Goal: Check status

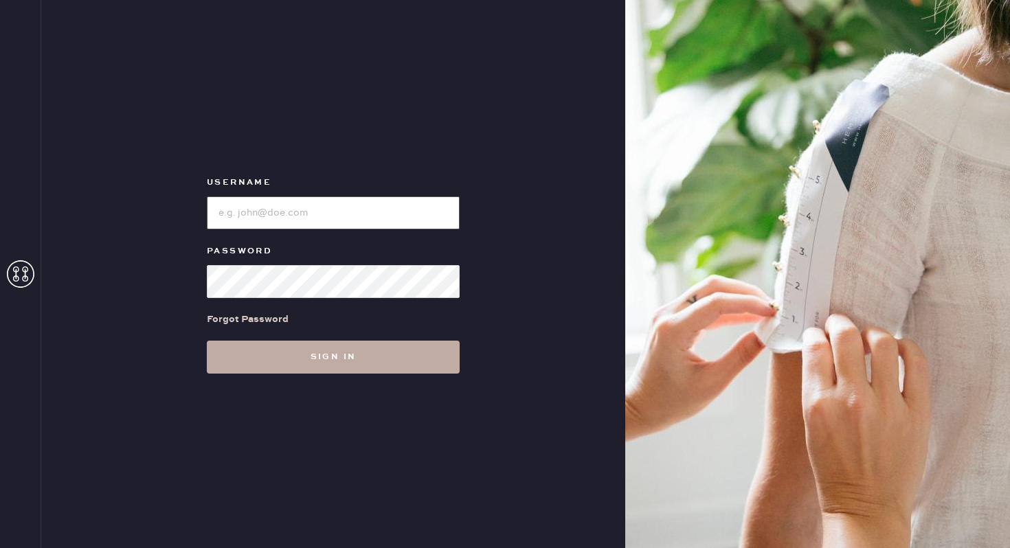
type input "reformationbethesdarow"
click at [359, 369] on button "Sign in" at bounding box center [333, 357] width 253 height 33
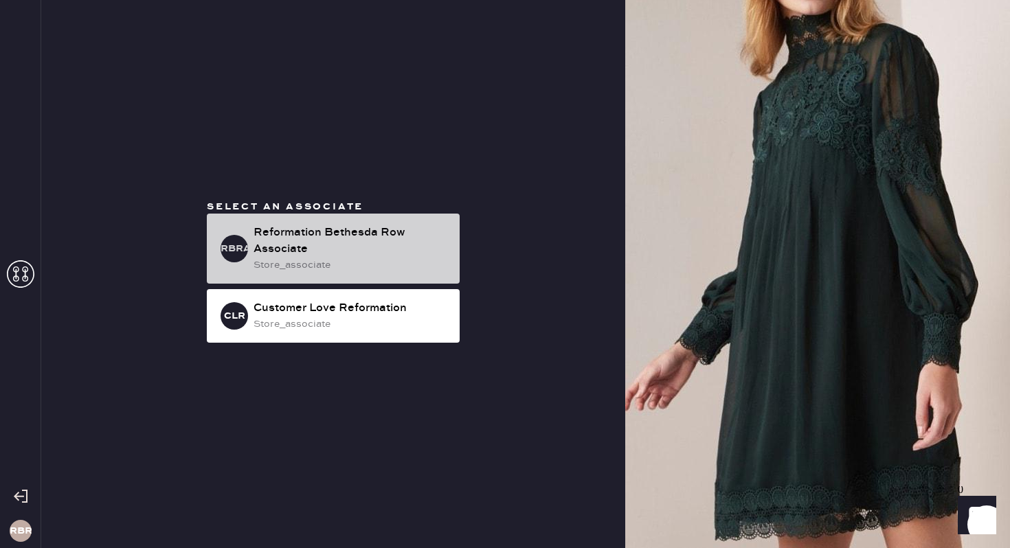
click at [370, 241] on div "Reformation Bethesda Row Associate" at bounding box center [351, 241] width 195 height 33
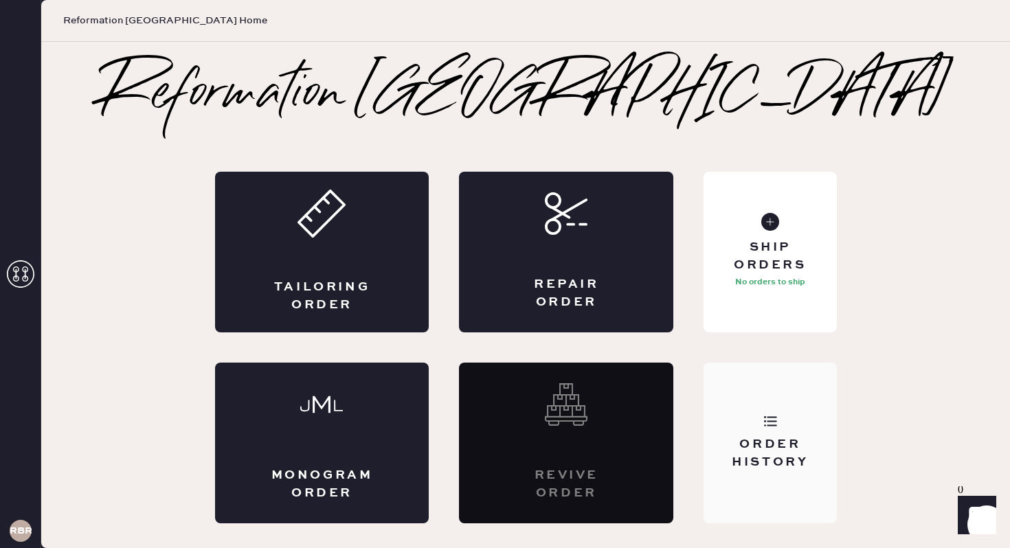
click at [759, 434] on div "Order History" at bounding box center [770, 443] width 133 height 161
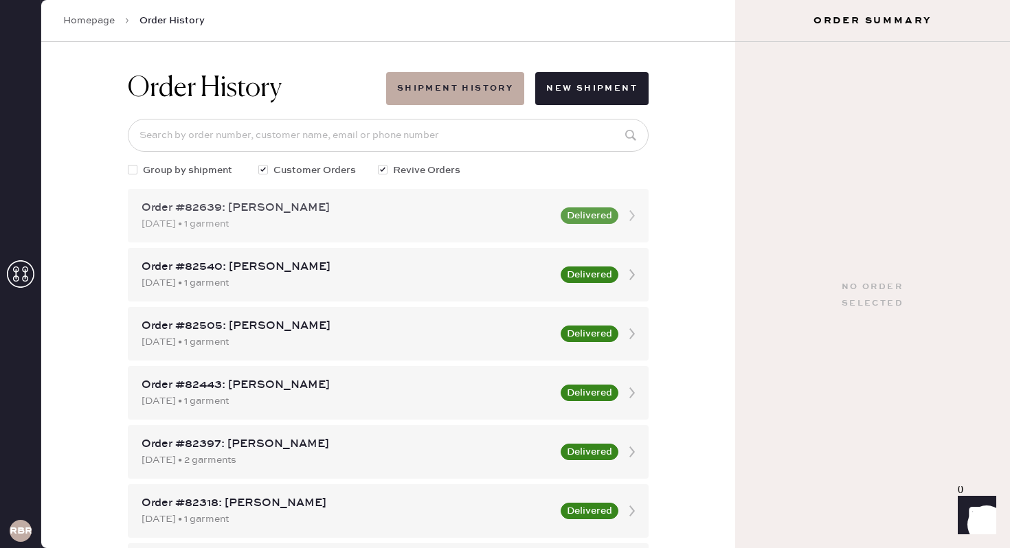
click at [429, 212] on div "Order #82639: [PERSON_NAME]" at bounding box center [347, 208] width 411 height 16
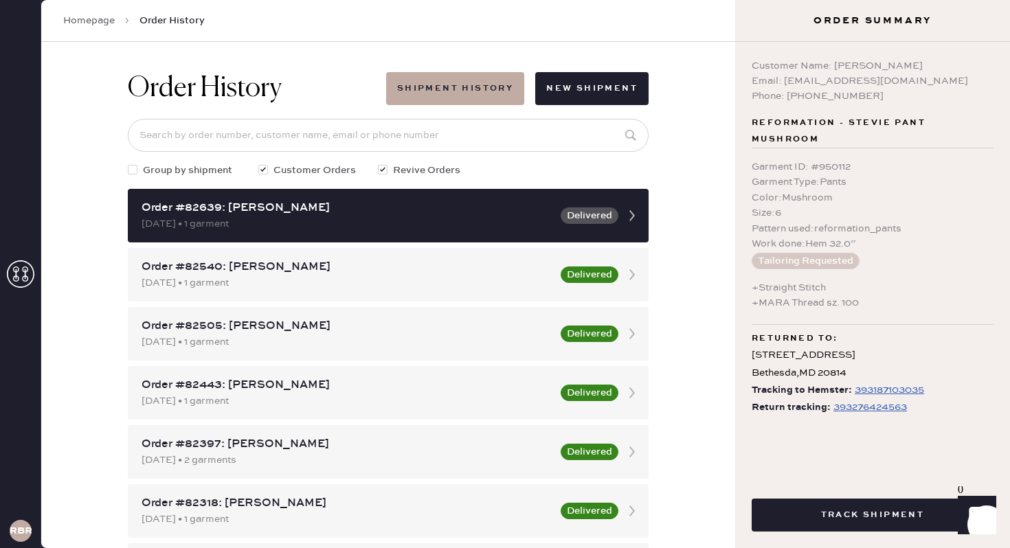
click at [912, 277] on div "Garment ID : # 950112 Garment Type : Pants Color : Mushroom Size : 6 Pattern us…" at bounding box center [873, 214] width 242 height 132
